Goal: Task Accomplishment & Management: Use online tool/utility

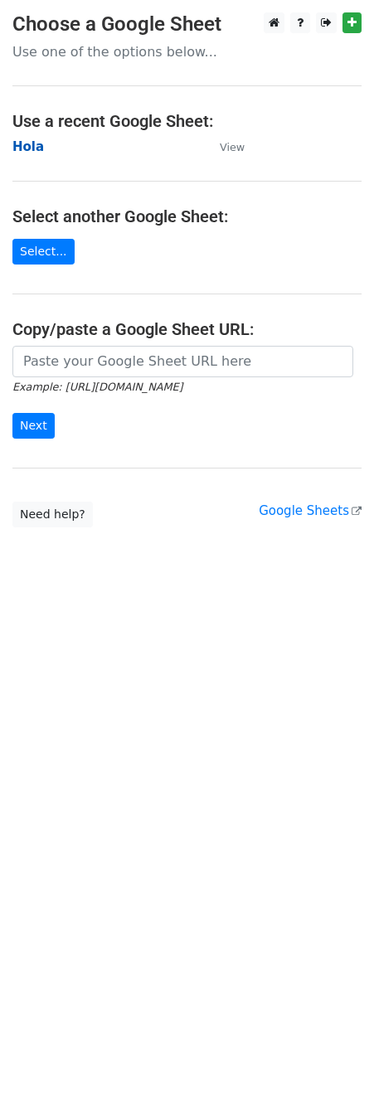
click at [30, 145] on strong "Hola" at bounding box center [28, 146] width 32 height 15
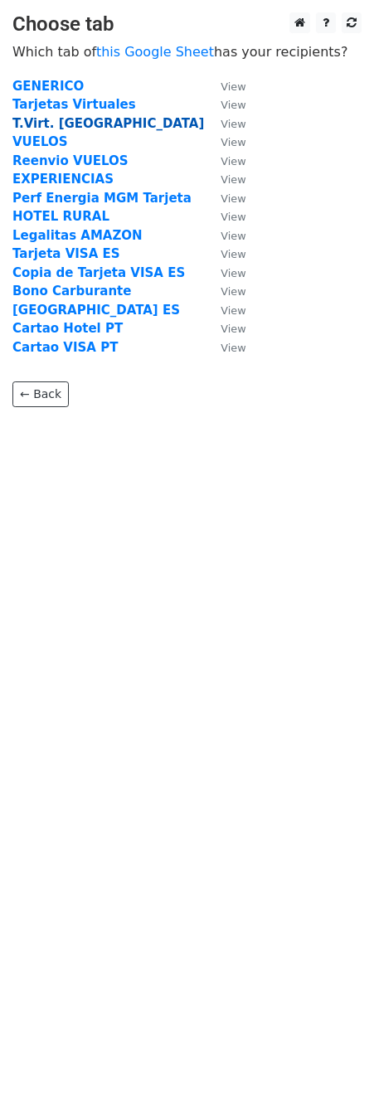
click at [55, 116] on strong "T.Virt. [GEOGRAPHIC_DATA]" at bounding box center [108, 123] width 192 height 15
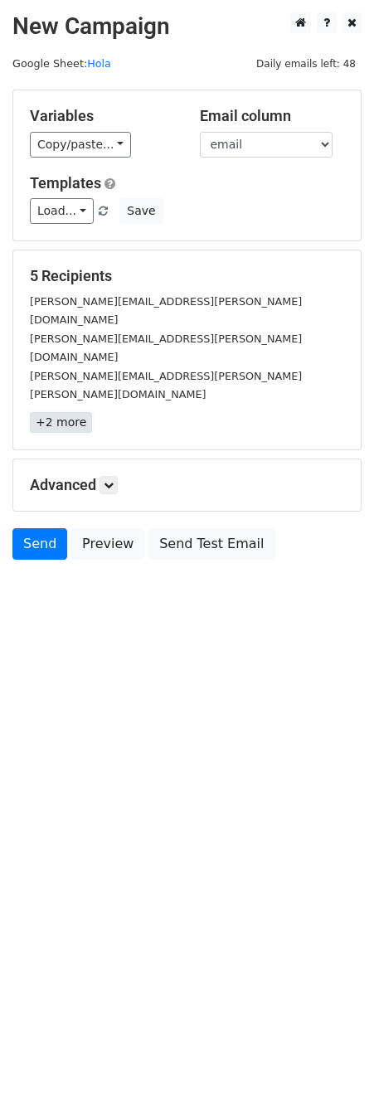
click at [75, 412] on link "+2 more" at bounding box center [61, 422] width 62 height 21
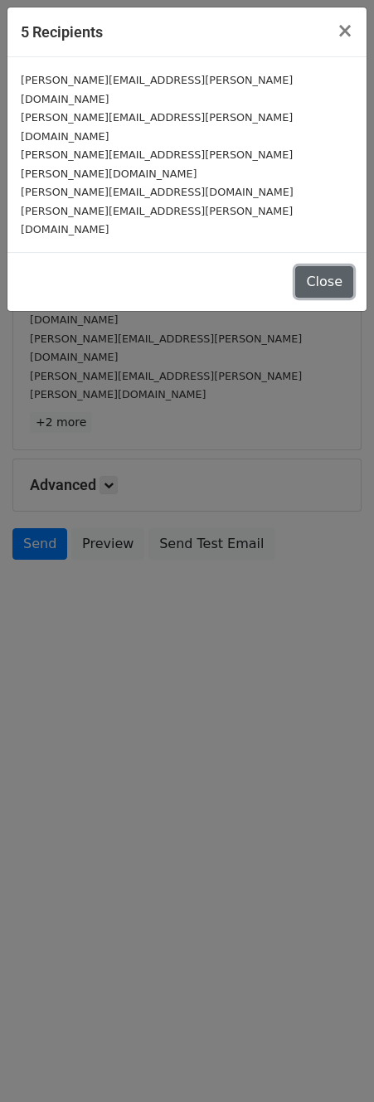
click at [329, 266] on button "Close" at bounding box center [324, 282] width 58 height 32
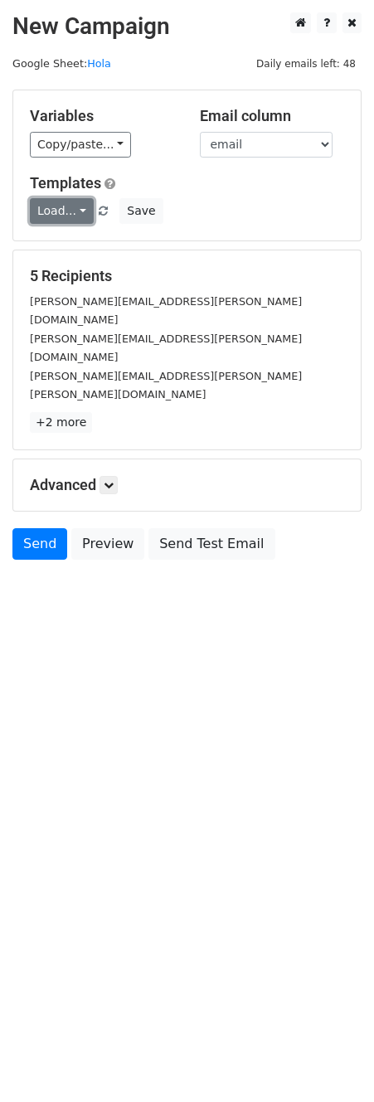
click at [75, 215] on link "Load..." at bounding box center [62, 211] width 64 height 26
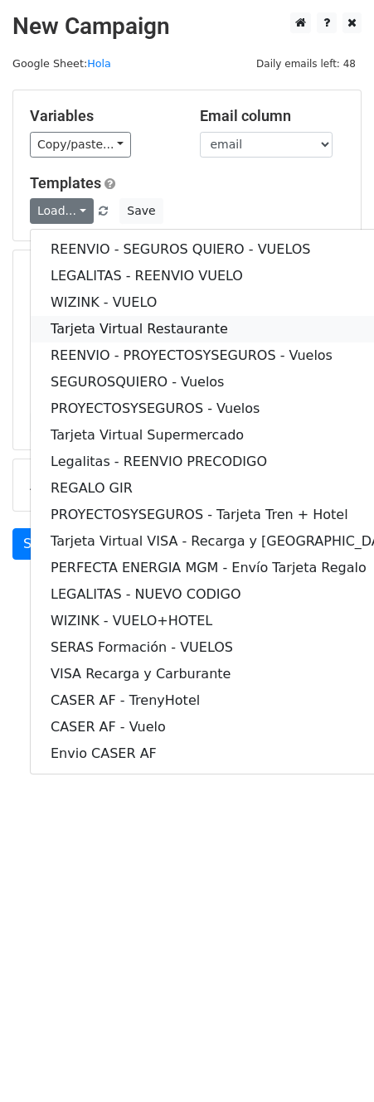
click at [114, 324] on link "Tarjeta Virtual Restaurante" at bounding box center [226, 329] width 390 height 27
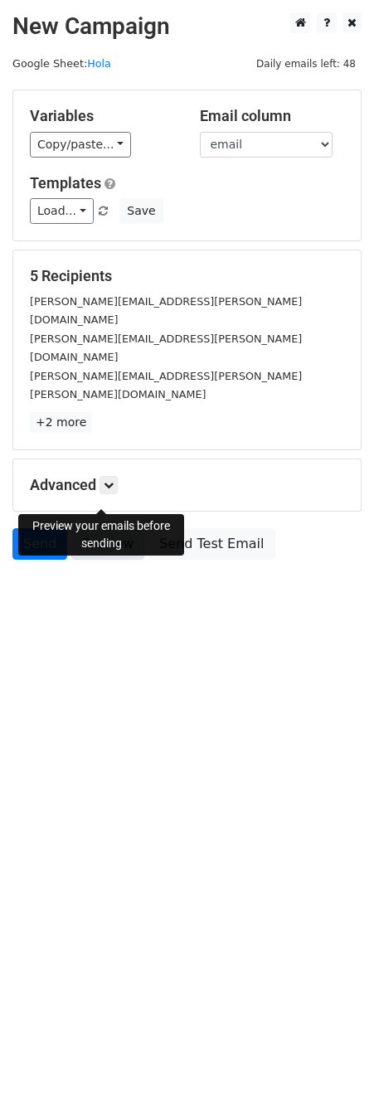
click at [100, 528] on link "Preview" at bounding box center [107, 544] width 73 height 32
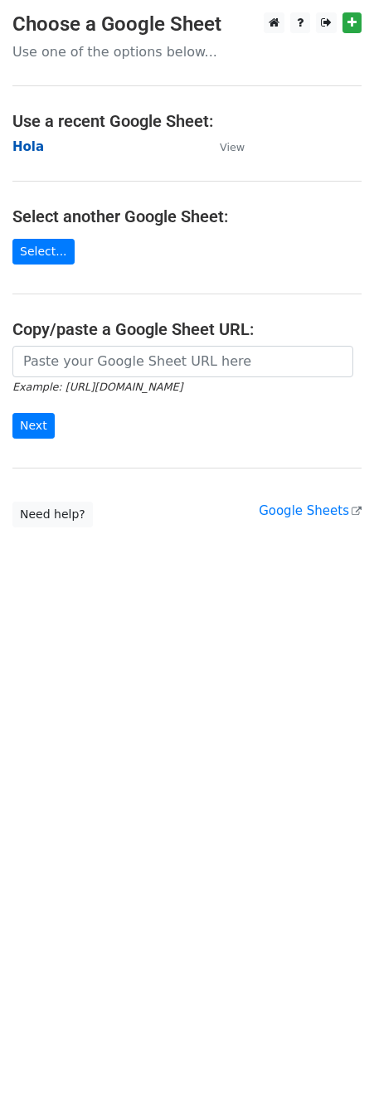
click at [23, 143] on strong "Hola" at bounding box center [28, 146] width 32 height 15
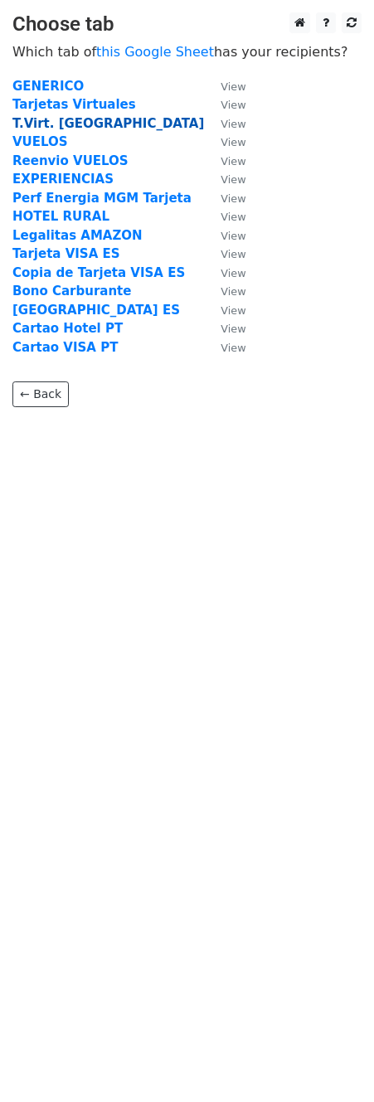
click at [35, 125] on strong "T.Virt. [GEOGRAPHIC_DATA]" at bounding box center [108, 123] width 192 height 15
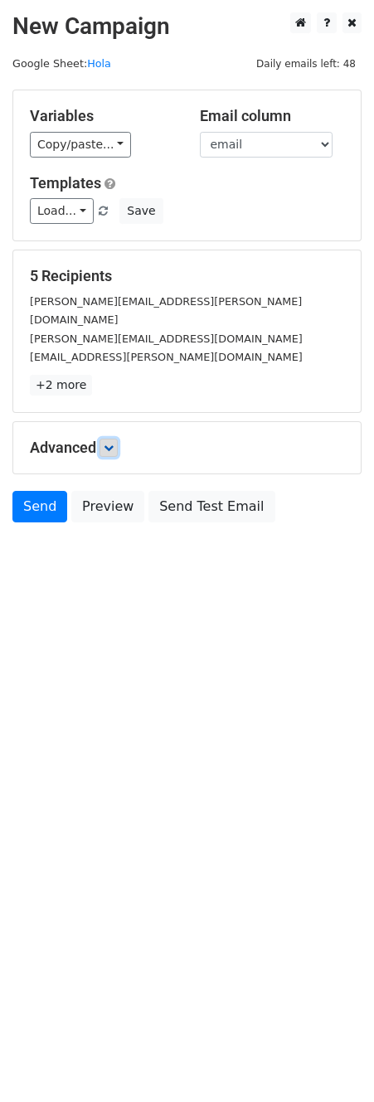
click at [109, 443] on icon at bounding box center [109, 448] width 10 height 10
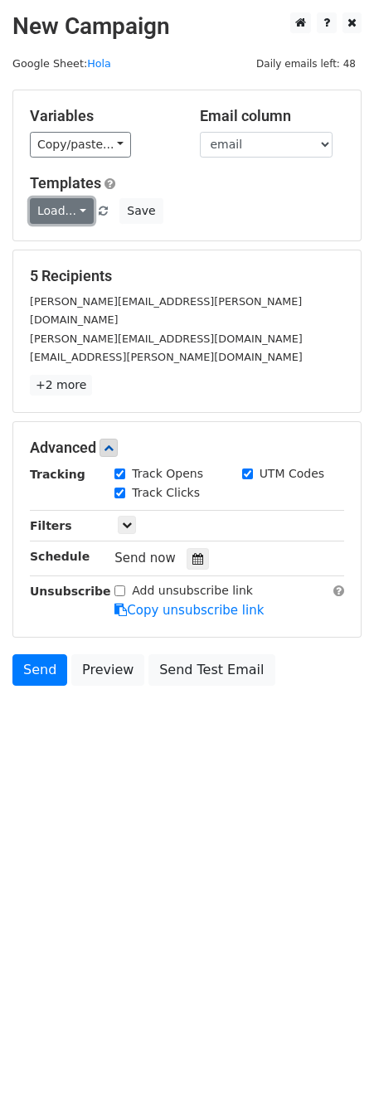
click at [77, 207] on link "Load..." at bounding box center [62, 211] width 64 height 26
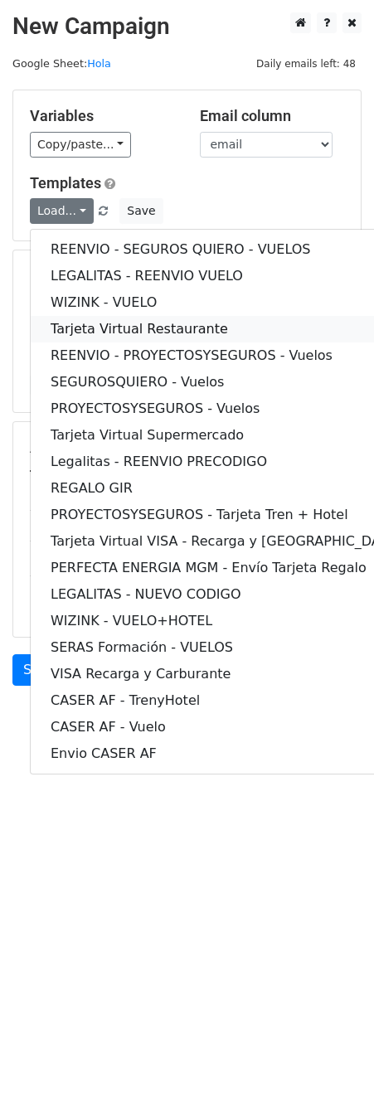
click at [118, 324] on link "Tarjeta Virtual Restaurante" at bounding box center [226, 329] width 390 height 27
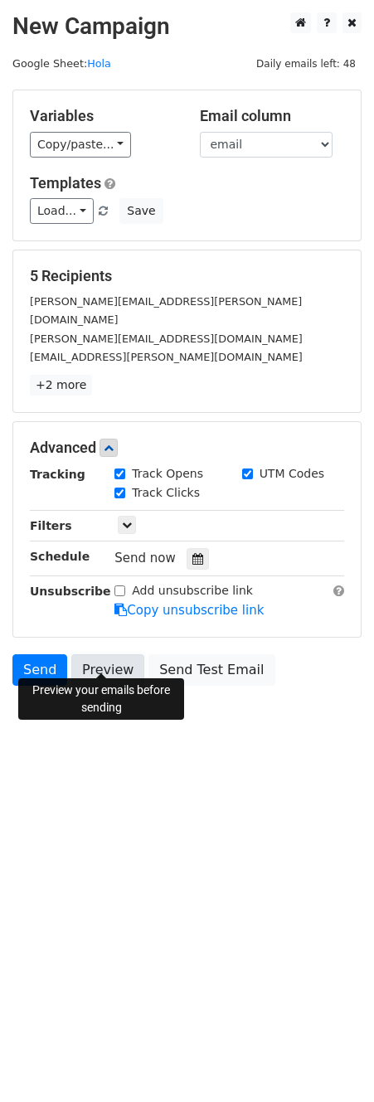
click at [118, 654] on link "Preview" at bounding box center [107, 670] width 73 height 32
click at [102, 659] on link "Preview" at bounding box center [107, 670] width 73 height 32
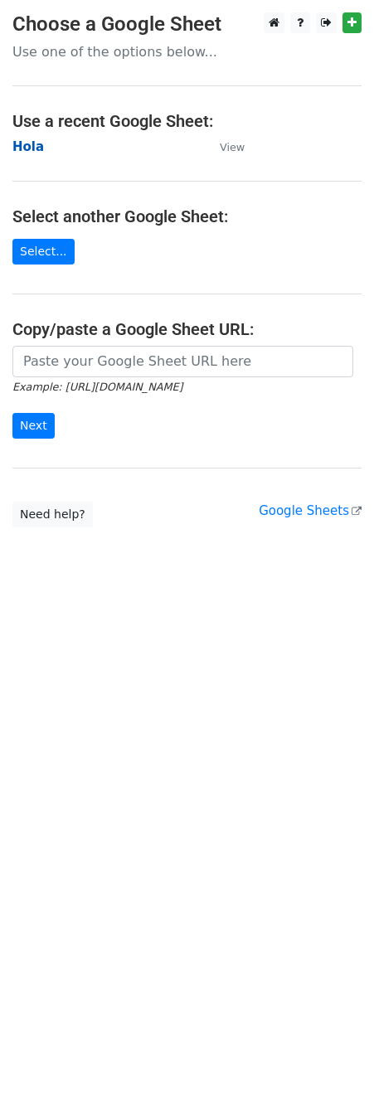
click at [30, 143] on strong "Hola" at bounding box center [28, 146] width 32 height 15
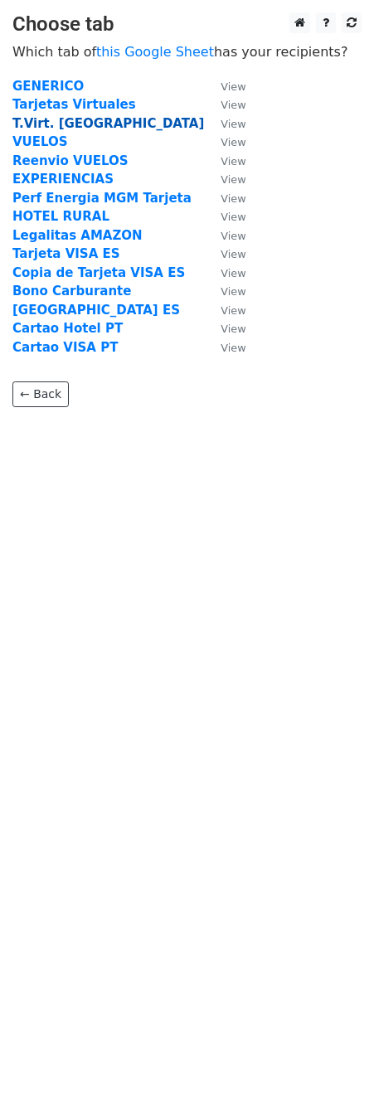
click at [72, 119] on strong "T.Virt. LaCaixa" at bounding box center [108, 123] width 192 height 15
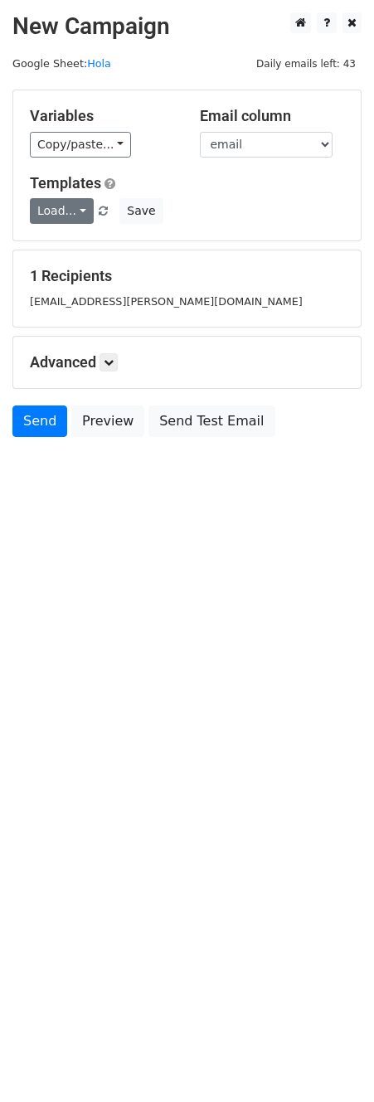
click at [67, 212] on link "Load..." at bounding box center [62, 211] width 64 height 26
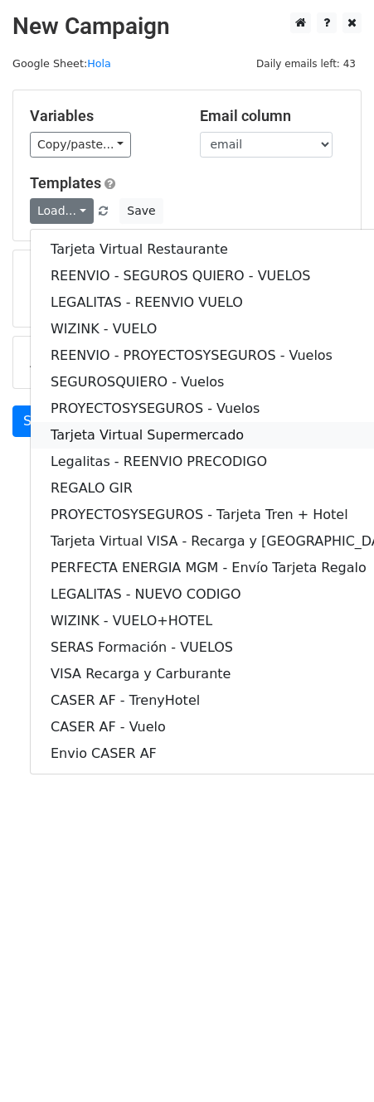
click at [115, 440] on link "Tarjeta Virtual Supermercado" at bounding box center [226, 435] width 390 height 27
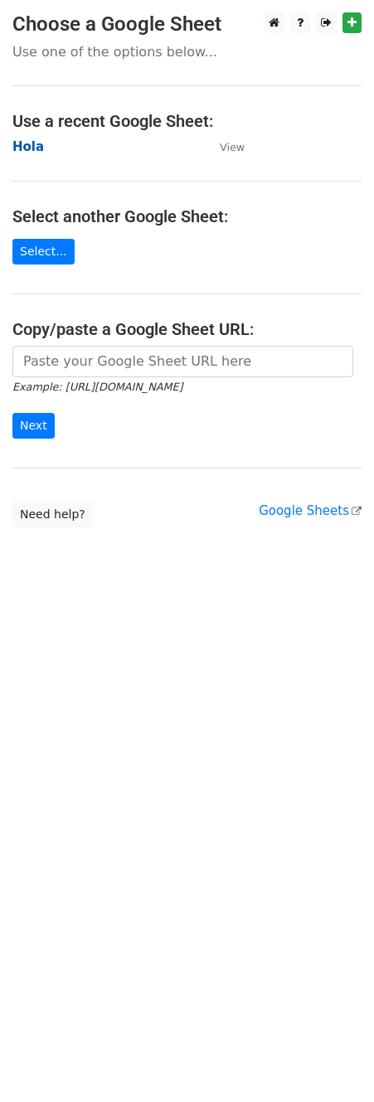
click at [22, 146] on strong "Hola" at bounding box center [28, 146] width 32 height 15
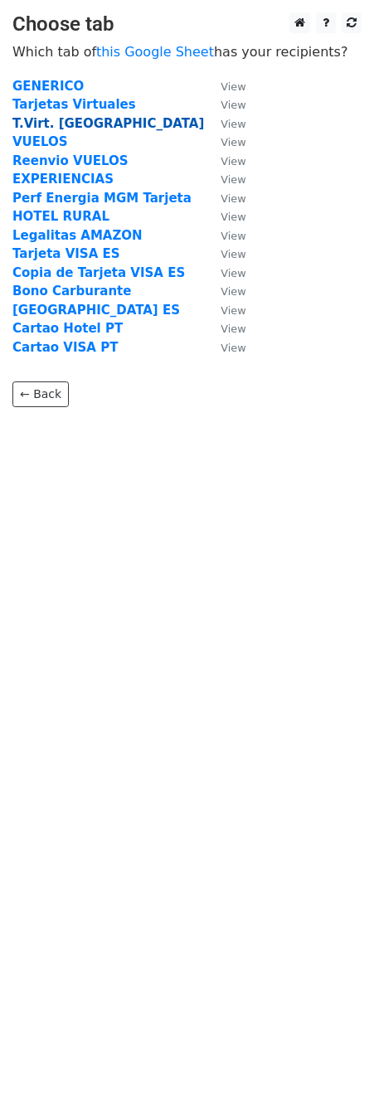
click at [47, 125] on strong "T.Virt. LaCaixa" at bounding box center [108, 123] width 192 height 15
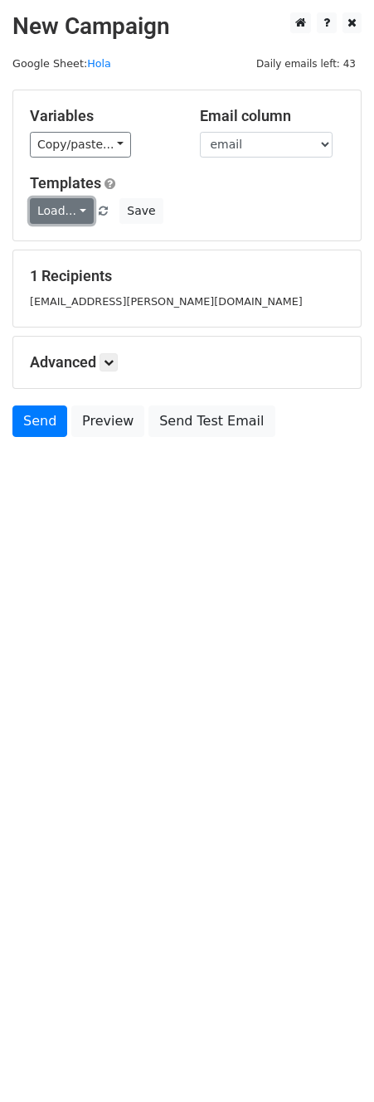
click at [75, 211] on link "Load..." at bounding box center [62, 211] width 64 height 26
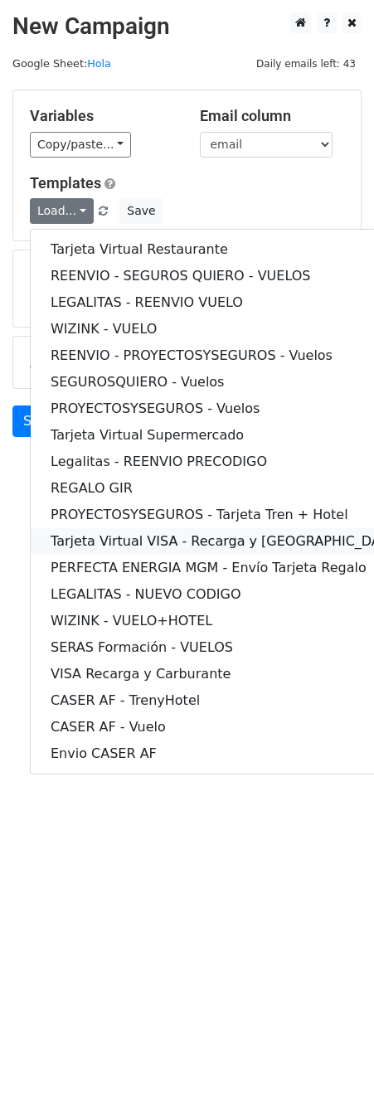
click at [124, 546] on link "Tarjeta Virtual VISA - Recarga y [GEOGRAPHIC_DATA]" at bounding box center [226, 541] width 390 height 27
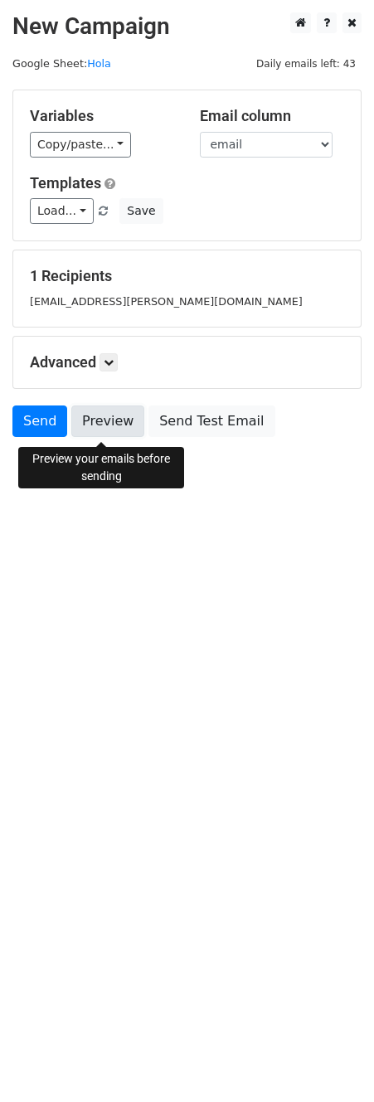
click at [95, 429] on link "Preview" at bounding box center [107, 422] width 73 height 32
click at [110, 431] on link "Preview" at bounding box center [107, 422] width 73 height 32
